Goal: Information Seeking & Learning: Learn about a topic

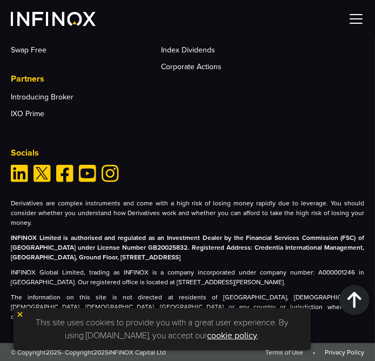
scroll to position [4405, 0]
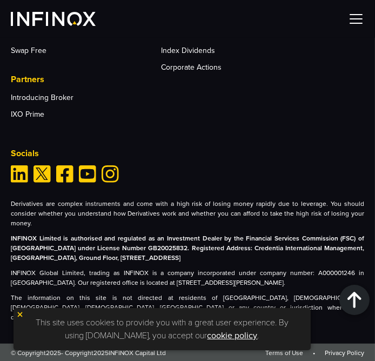
click at [21, 314] on img at bounding box center [20, 314] width 8 height 8
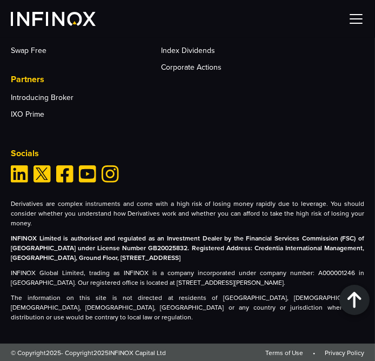
scroll to position [0, 0]
click at [350, 17] on img at bounding box center [356, 19] width 16 height 16
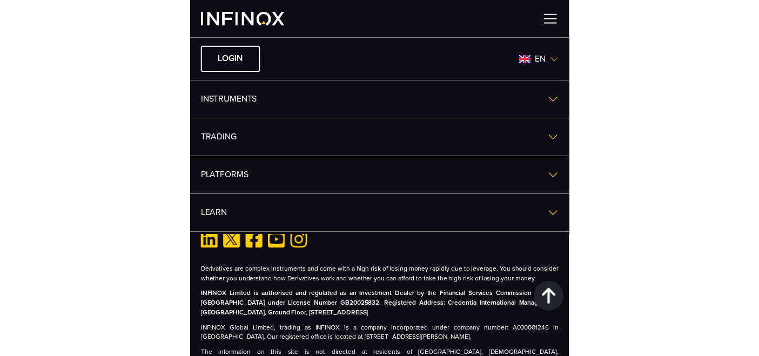
scroll to position [3705, 0]
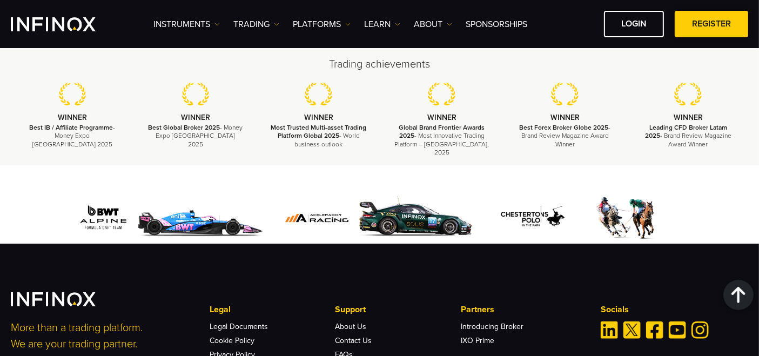
click at [374, 24] on span at bounding box center [711, 24] width 0 height 0
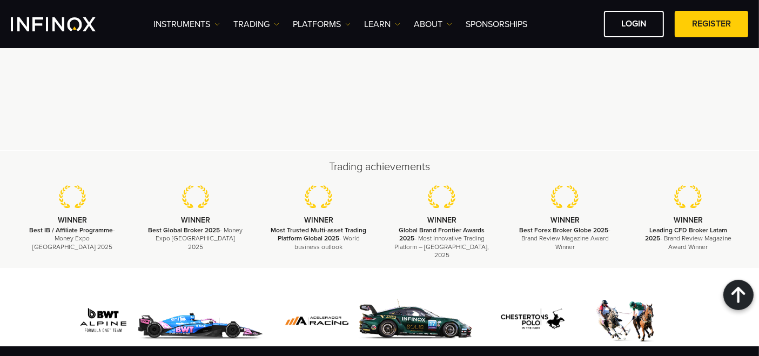
drag, startPoint x: 10, startPoint y: 296, endPoint x: 710, endPoint y: 287, distance: 700.3
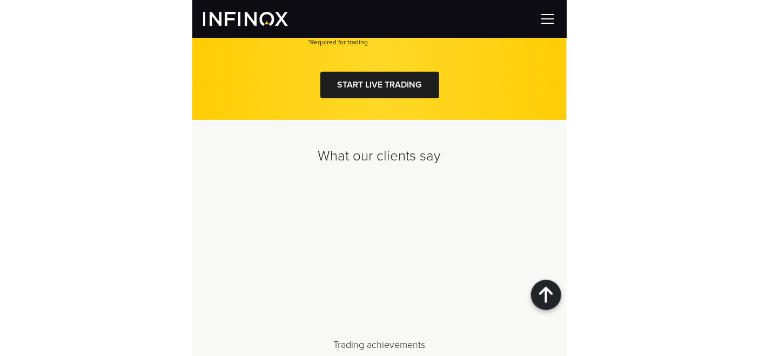
scroll to position [3419, 0]
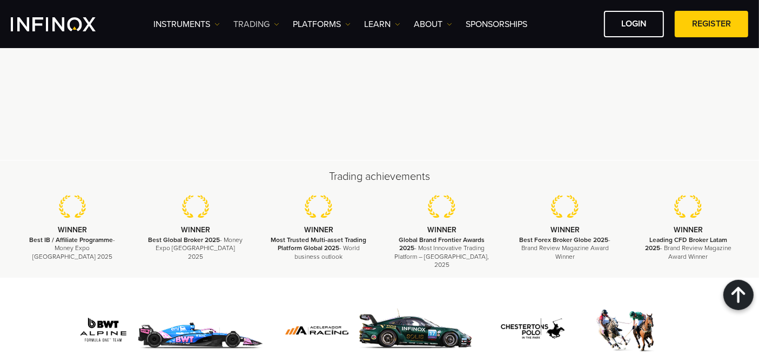
click at [251, 21] on link "TRADING" at bounding box center [256, 24] width 46 height 13
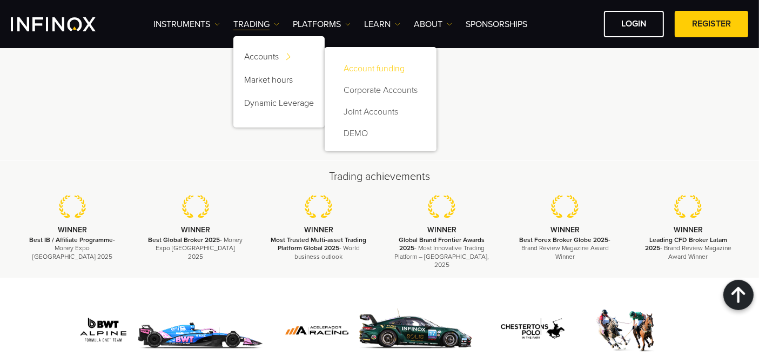
click at [398, 71] on link "Account funding" at bounding box center [380, 69] width 90 height 22
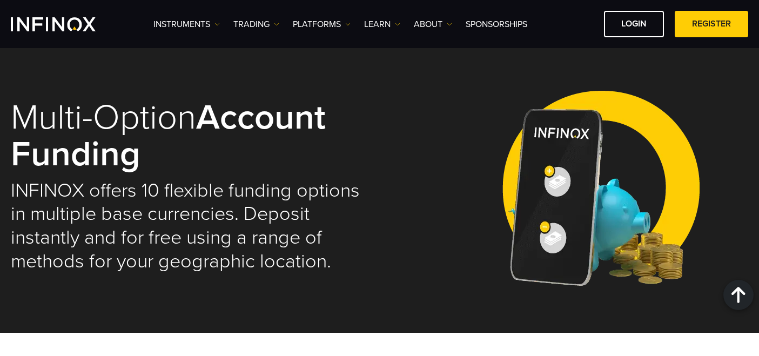
select select "***"
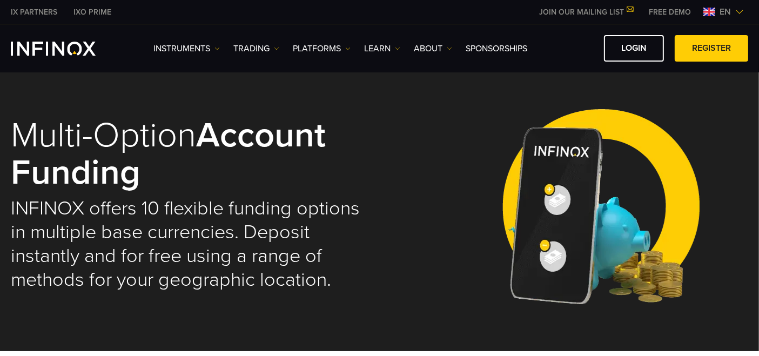
click at [265, 49] on link "TRADING" at bounding box center [256, 48] width 46 height 13
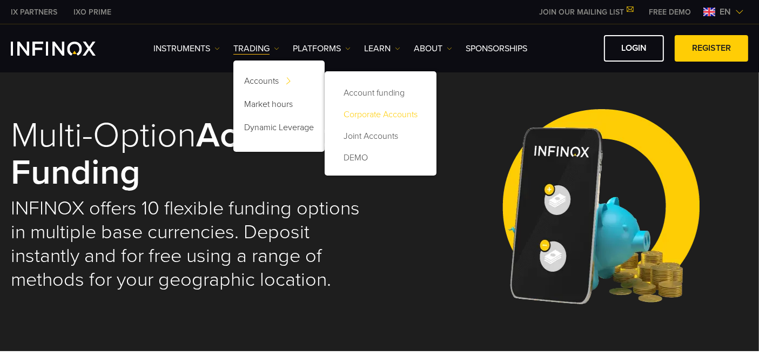
click at [358, 109] on link "Corporate Accounts" at bounding box center [380, 115] width 90 height 22
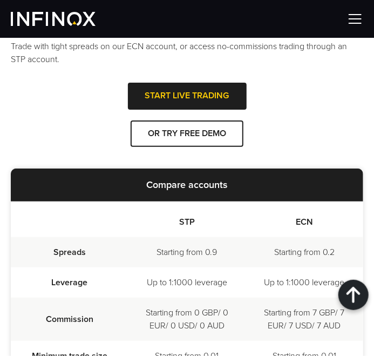
scroll to position [534, 0]
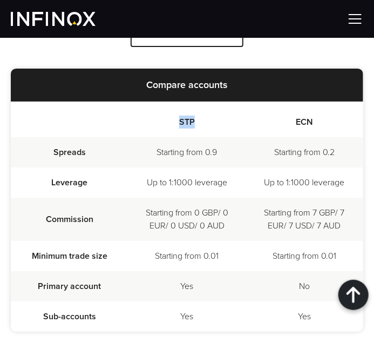
drag, startPoint x: 200, startPoint y: 118, endPoint x: 168, endPoint y: 120, distance: 31.9
click at [168, 120] on th "STP" at bounding box center [187, 119] width 118 height 36
copy th "STP"
drag, startPoint x: 168, startPoint y: 181, endPoint x: 191, endPoint y: 177, distance: 23.2
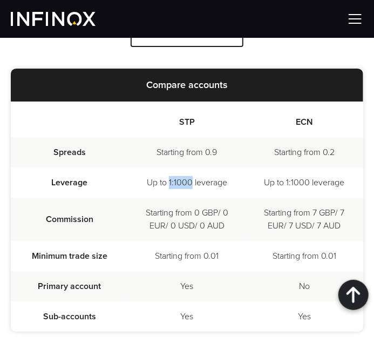
click at [191, 177] on td "Up to 1:1000 leverage" at bounding box center [187, 182] width 118 height 30
copy td "1:1000"
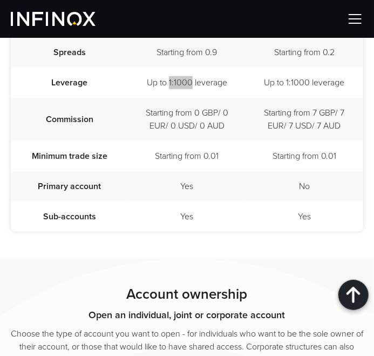
scroll to position [534, 0]
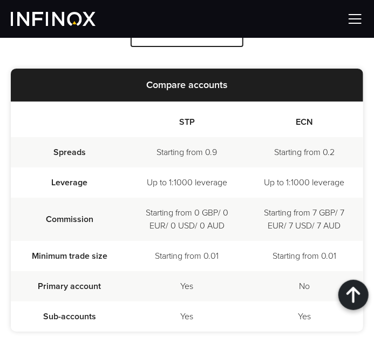
click at [303, 131] on th "ECN" at bounding box center [305, 119] width 118 height 36
drag, startPoint x: 313, startPoint y: 120, endPoint x: 290, endPoint y: 124, distance: 23.0
click at [290, 124] on th "ECN" at bounding box center [305, 119] width 118 height 36
copy th "ECN"
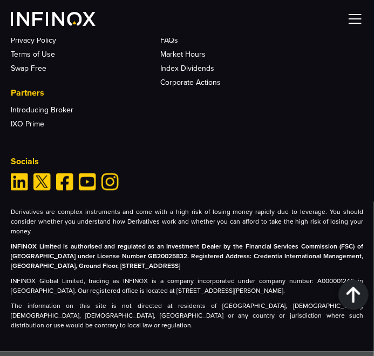
scroll to position [3373, 0]
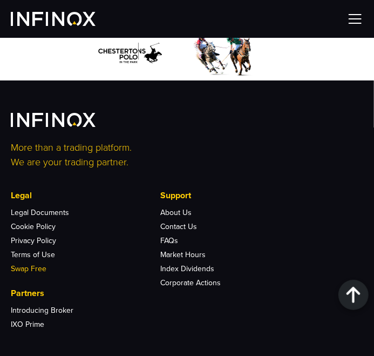
click at [28, 265] on link "Swap Free" at bounding box center [29, 268] width 36 height 9
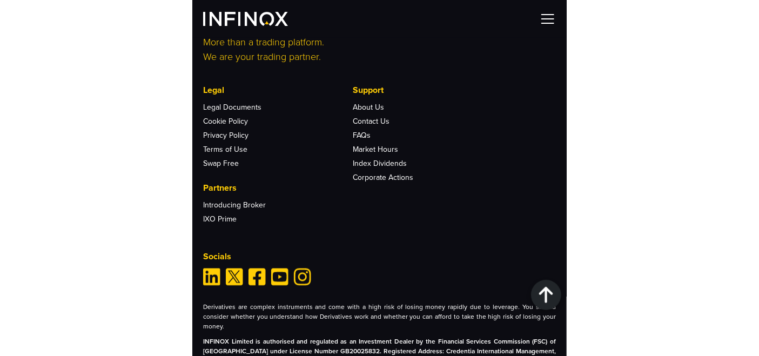
scroll to position [2517, 0]
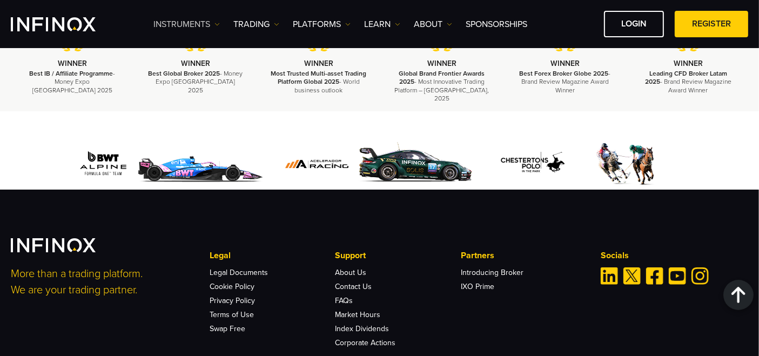
click at [212, 23] on link "Instruments" at bounding box center [186, 24] width 66 height 13
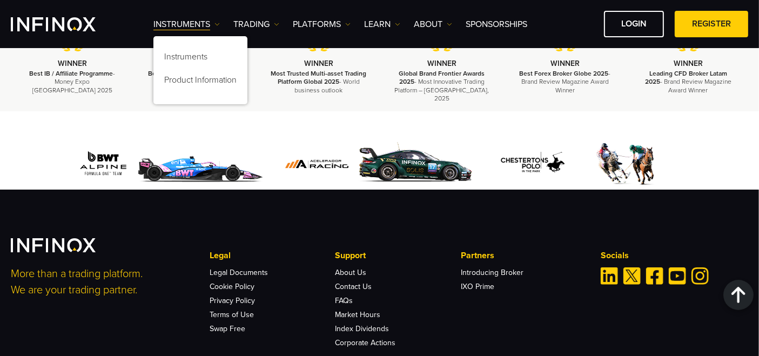
click at [269, 31] on div "Instruments Instruments Product Information TRADING Accounts" at bounding box center [450, 24] width 594 height 26
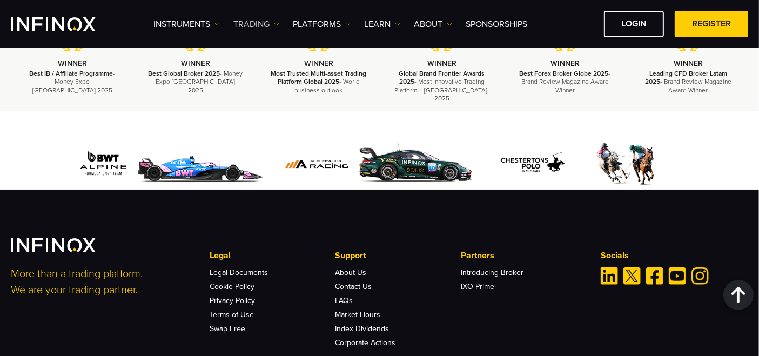
click at [271, 24] on link "TRADING" at bounding box center [256, 24] width 46 height 13
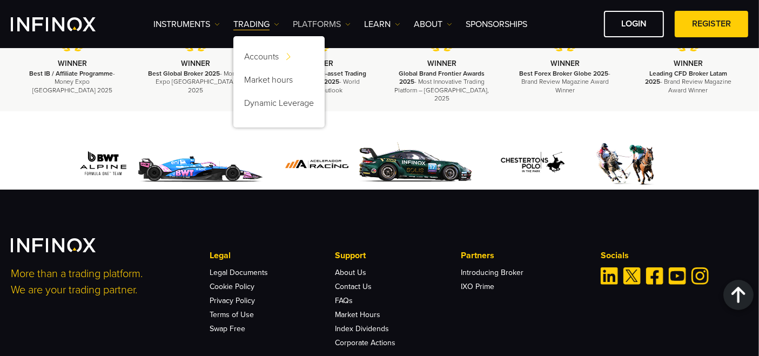
scroll to position [0, 0]
click at [322, 21] on link "PLATFORMS" at bounding box center [322, 24] width 58 height 13
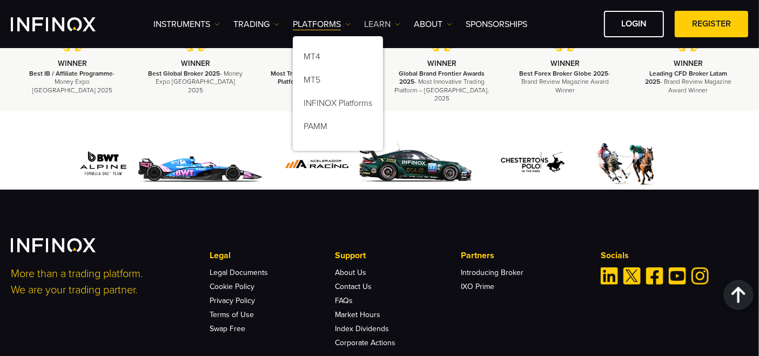
click at [394, 24] on link "Learn" at bounding box center [382, 24] width 36 height 13
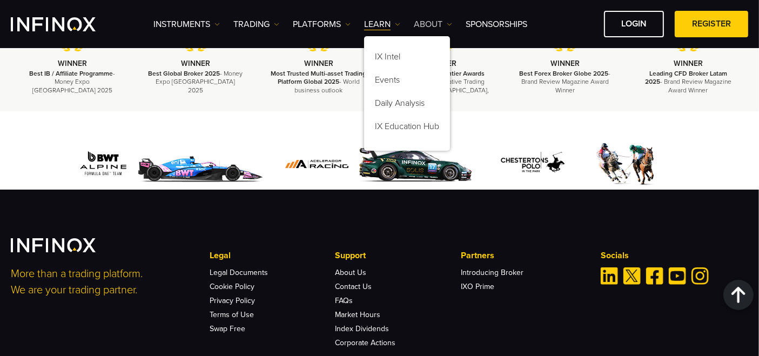
click at [435, 24] on link "ABOUT" at bounding box center [433, 24] width 38 height 13
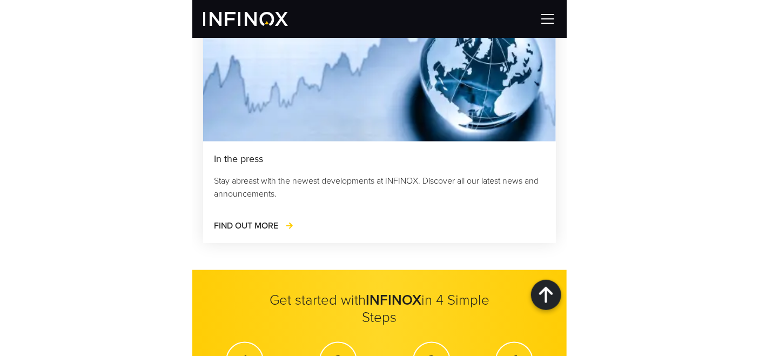
scroll to position [2467, 0]
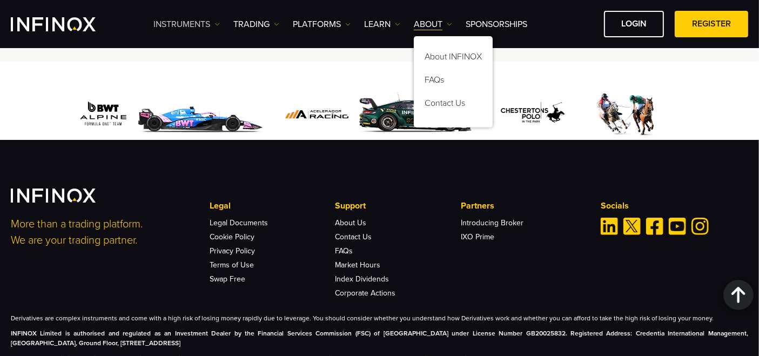
click at [210, 29] on link "Instruments" at bounding box center [186, 24] width 66 height 13
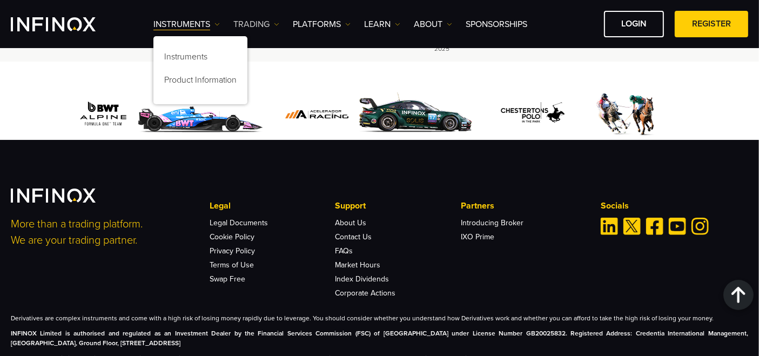
scroll to position [0, 0]
click at [280, 22] on ul "Instruments Instruments Product Information TRADING Accounts DEMO" at bounding box center [340, 24] width 374 height 13
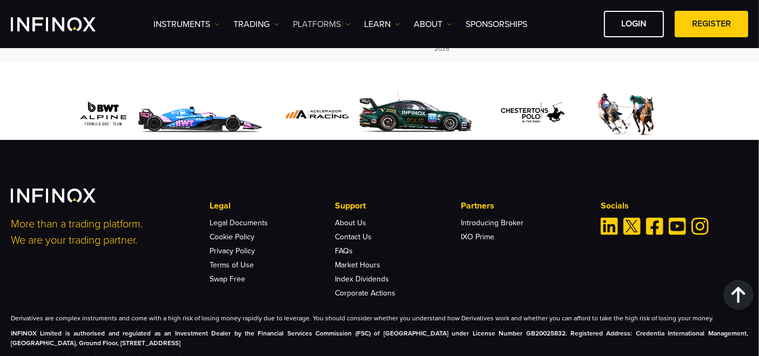
click at [310, 21] on link "PLATFORMS" at bounding box center [322, 24] width 58 height 13
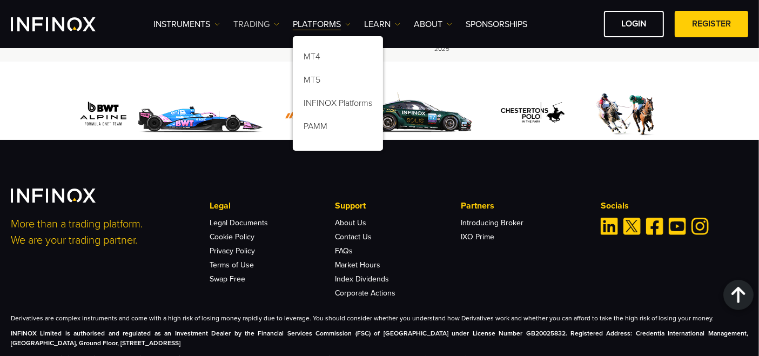
click at [273, 24] on link "TRADING" at bounding box center [256, 24] width 46 height 13
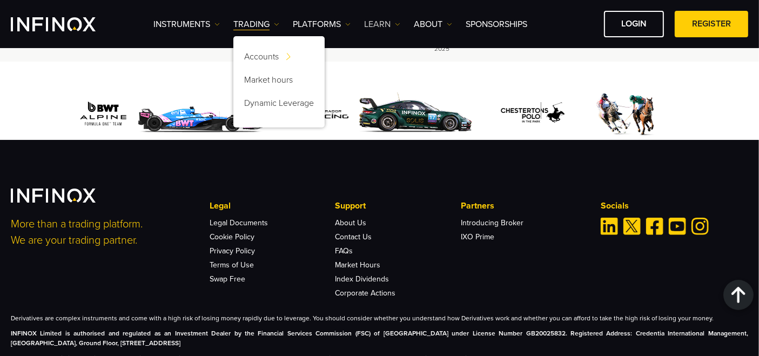
click at [396, 25] on img at bounding box center [397, 24] width 5 height 5
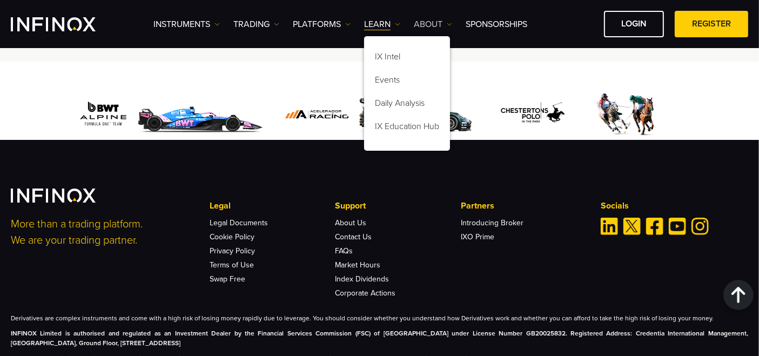
click at [436, 25] on link "ABOUT" at bounding box center [433, 24] width 38 height 13
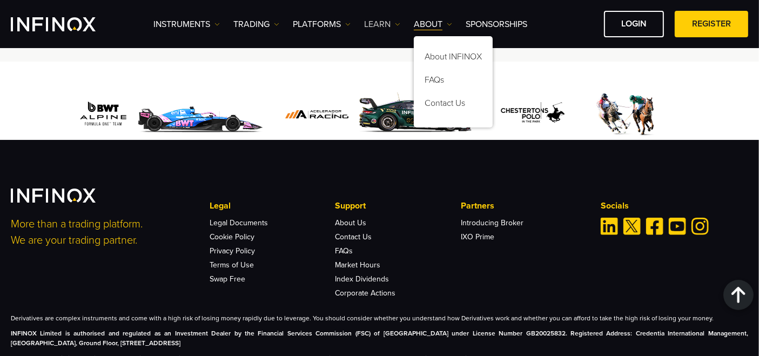
click at [394, 19] on link "Learn" at bounding box center [382, 24] width 36 height 13
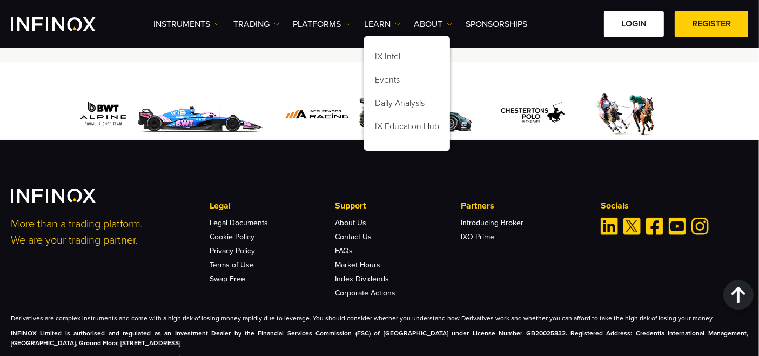
click at [622, 25] on link "LOGIN" at bounding box center [634, 24] width 60 height 26
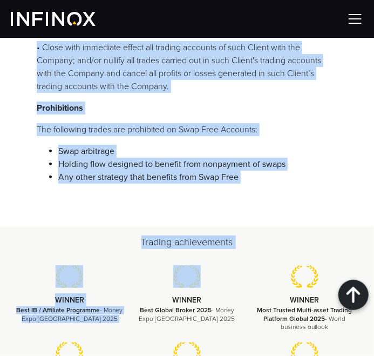
scroll to position [800, 0]
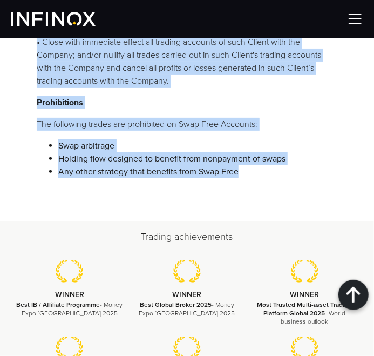
drag, startPoint x: 37, startPoint y: 214, endPoint x: 262, endPoint y: 185, distance: 227.1
copy div "Lorem Ipsum & Dolorsitam (C&Ad) elitsedd eiu temporinci utl etdolor ma a Enim A…"
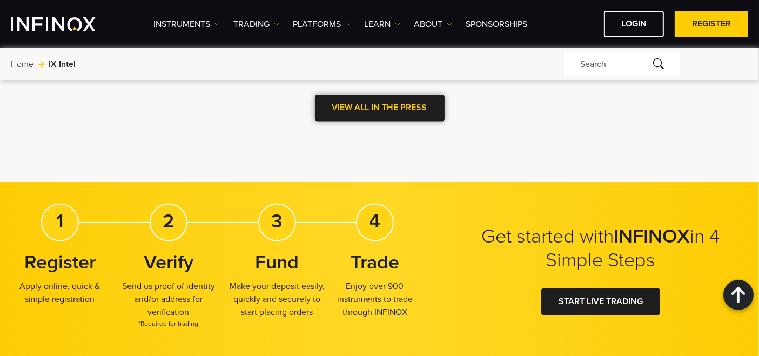
scroll to position [2099, 0]
